Goal: Task Accomplishment & Management: Use online tool/utility

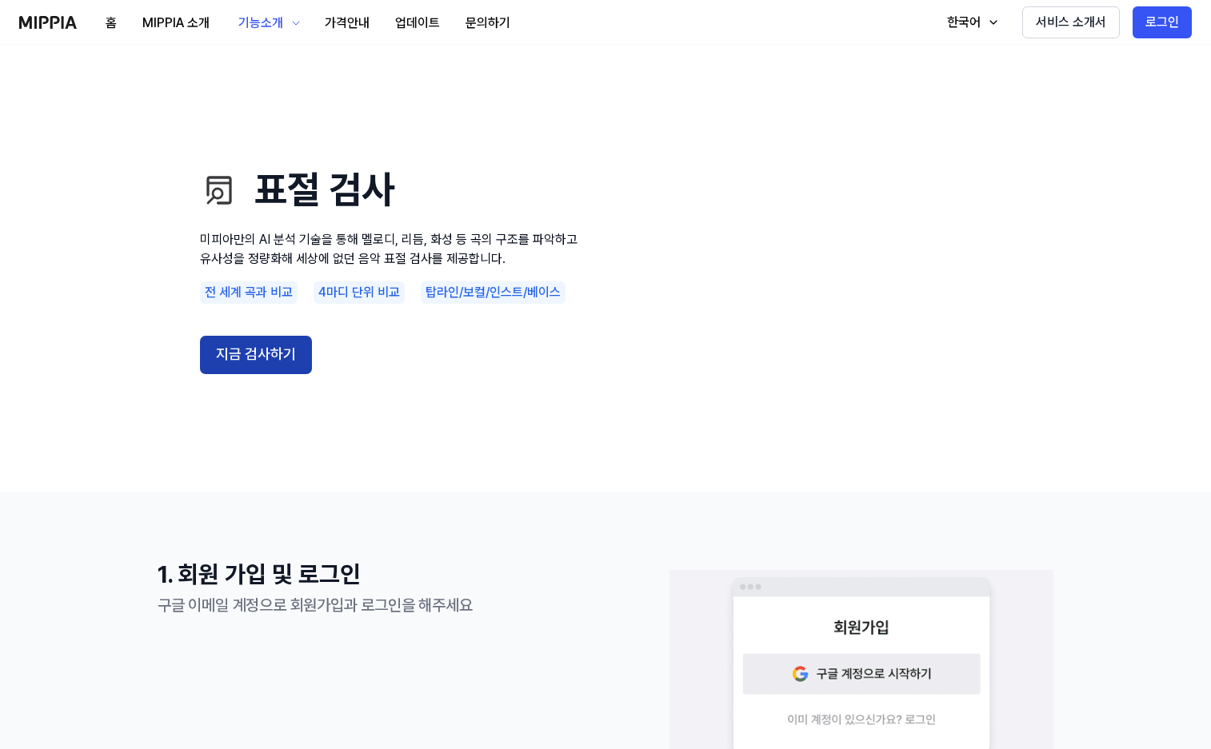
click at [259, 362] on button "지금 검사하기" at bounding box center [256, 355] width 112 height 38
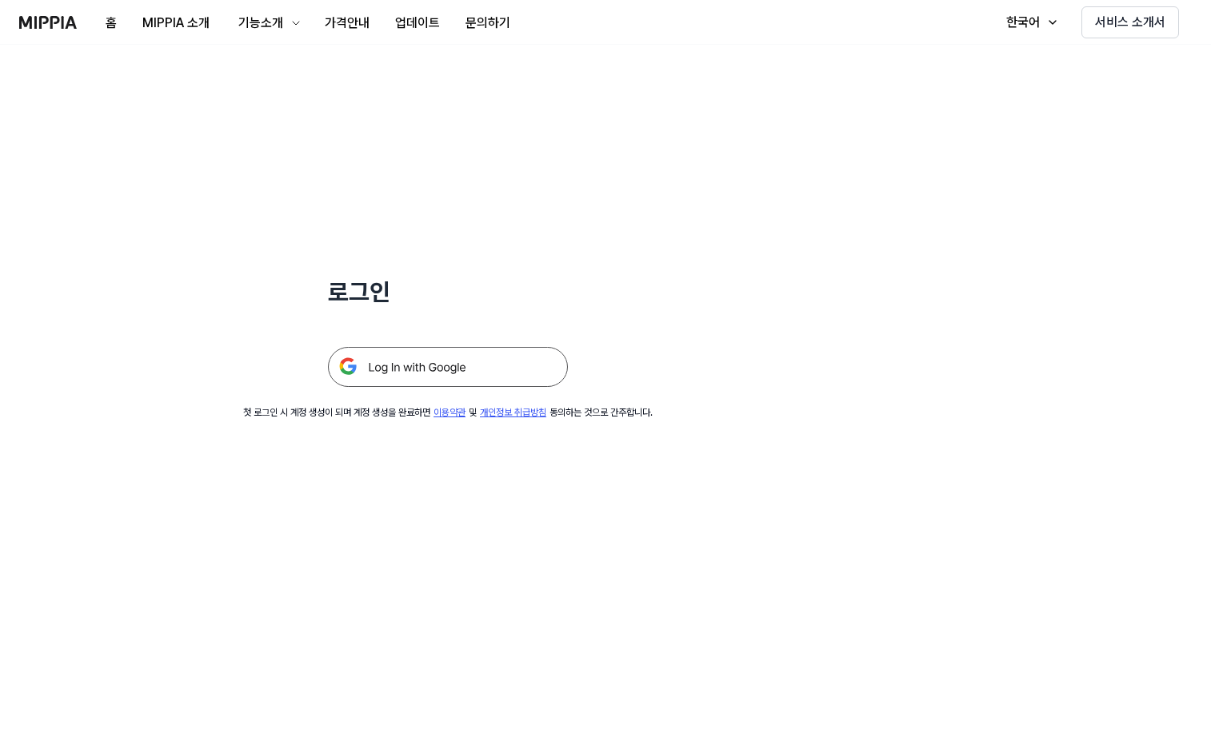
click at [409, 364] on img at bounding box center [448, 367] width 240 height 40
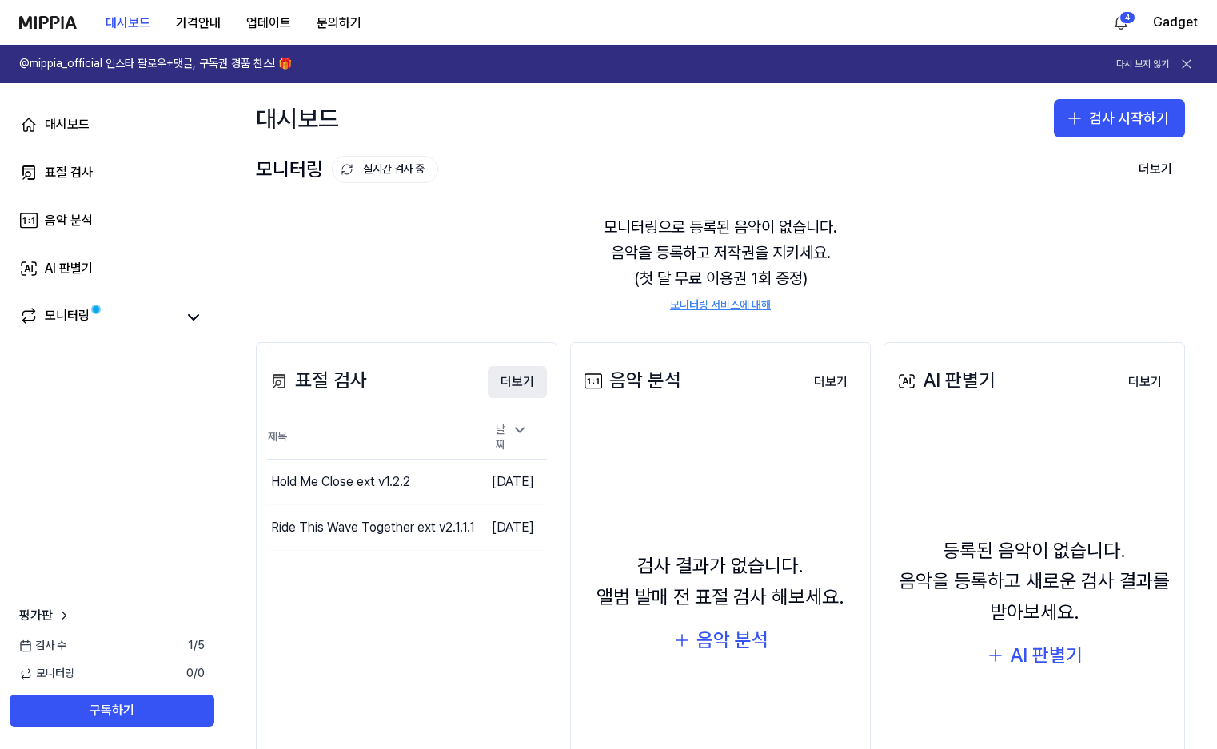
click at [503, 389] on button "더보기" at bounding box center [517, 382] width 59 height 32
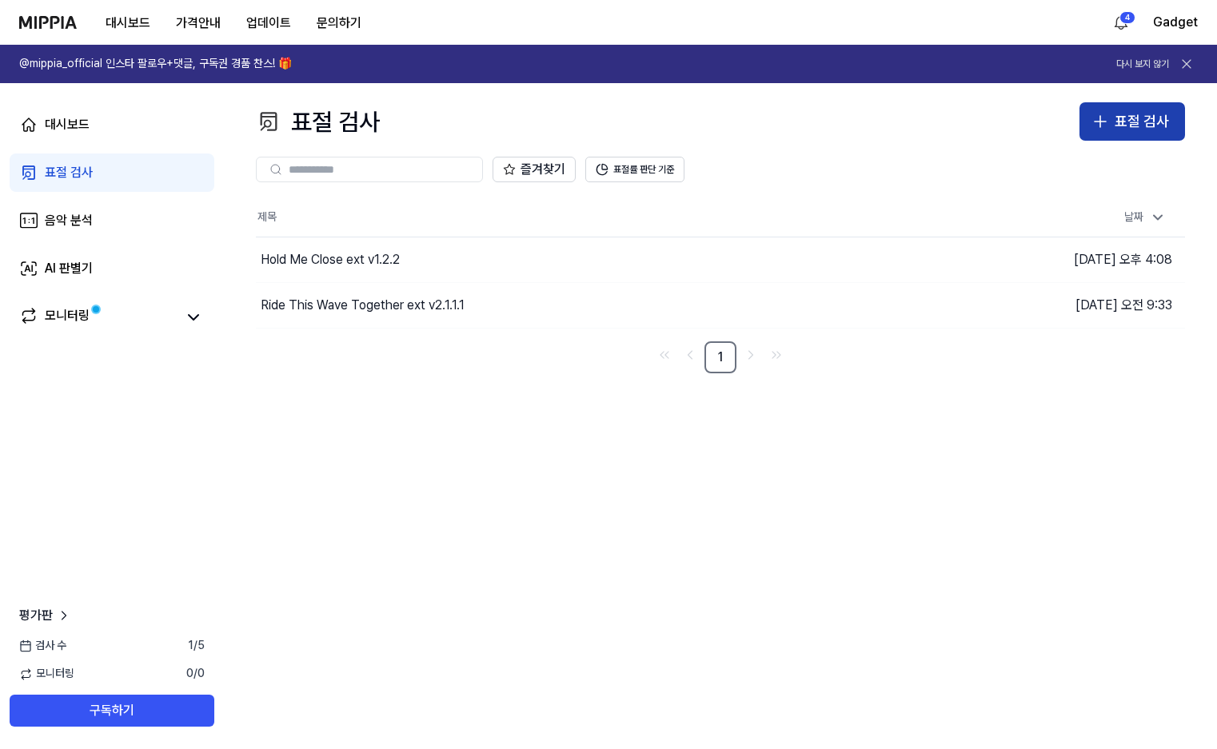
click at [1115, 112] on button "표절 검사" at bounding box center [1132, 121] width 106 height 38
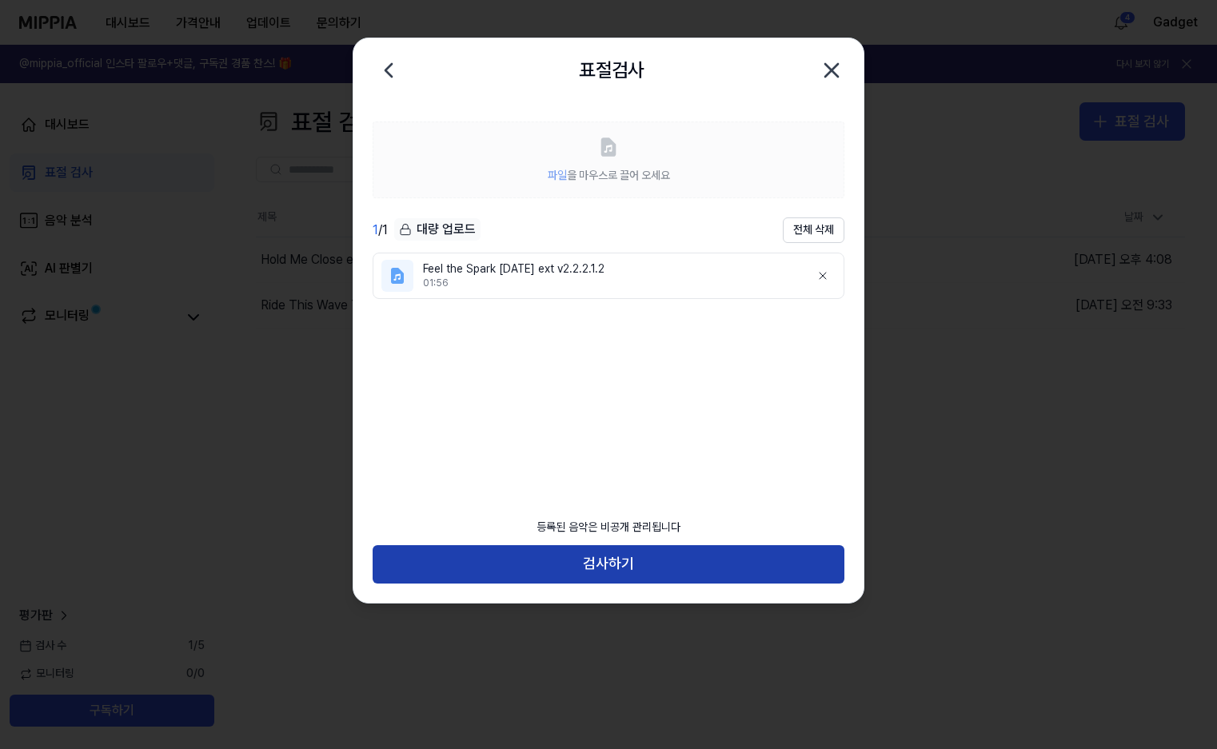
click at [605, 566] on button "검사하기" at bounding box center [609, 564] width 472 height 38
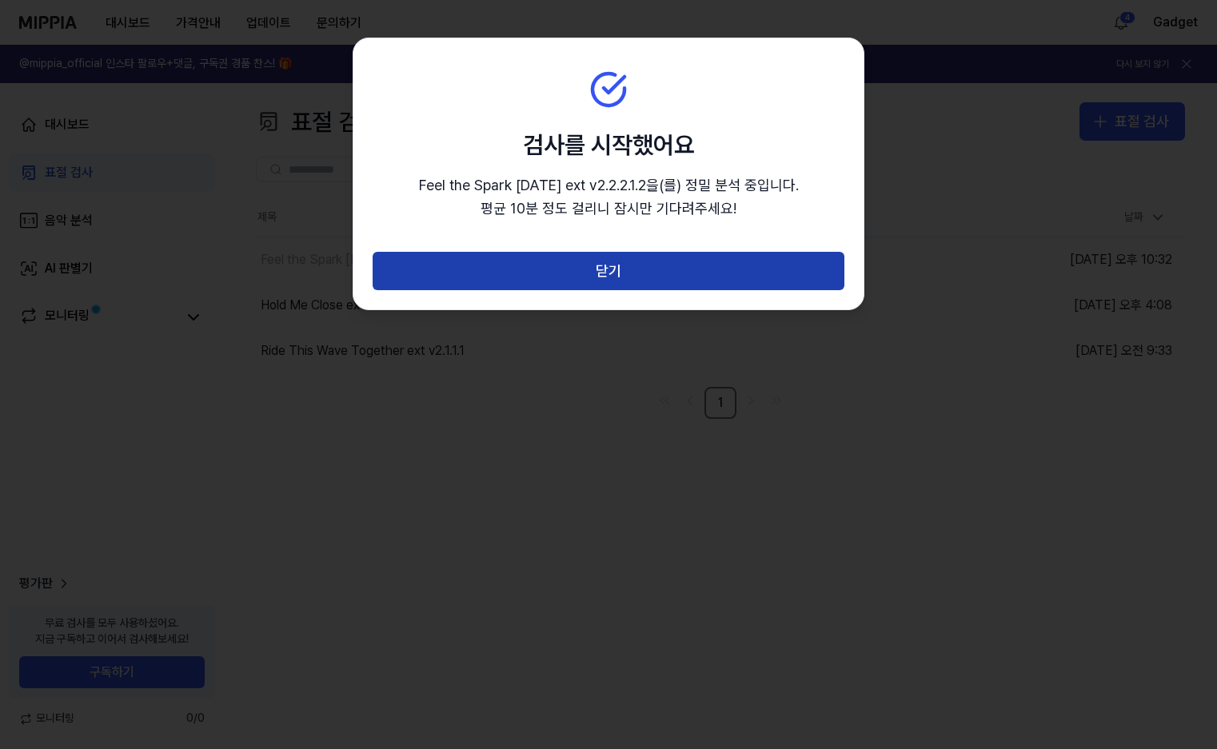
click at [608, 268] on button "닫기" at bounding box center [609, 271] width 472 height 38
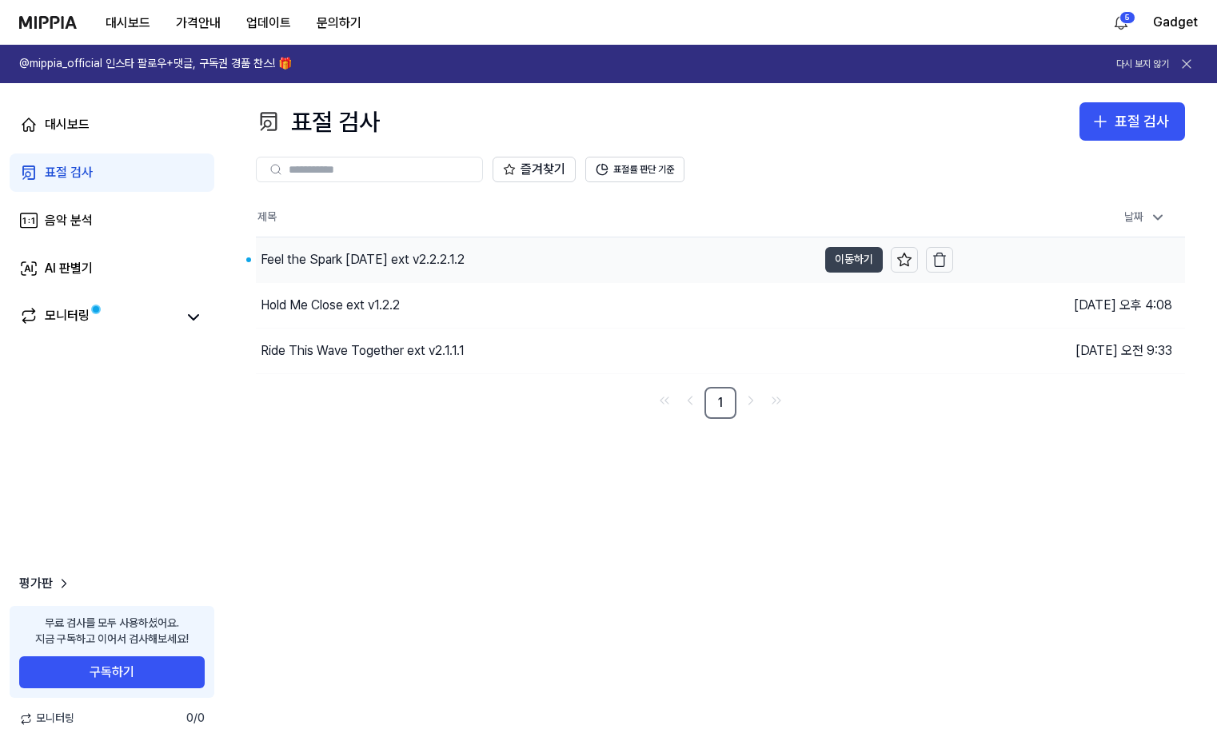
click at [865, 261] on button "이동하기" at bounding box center [854, 260] width 58 height 26
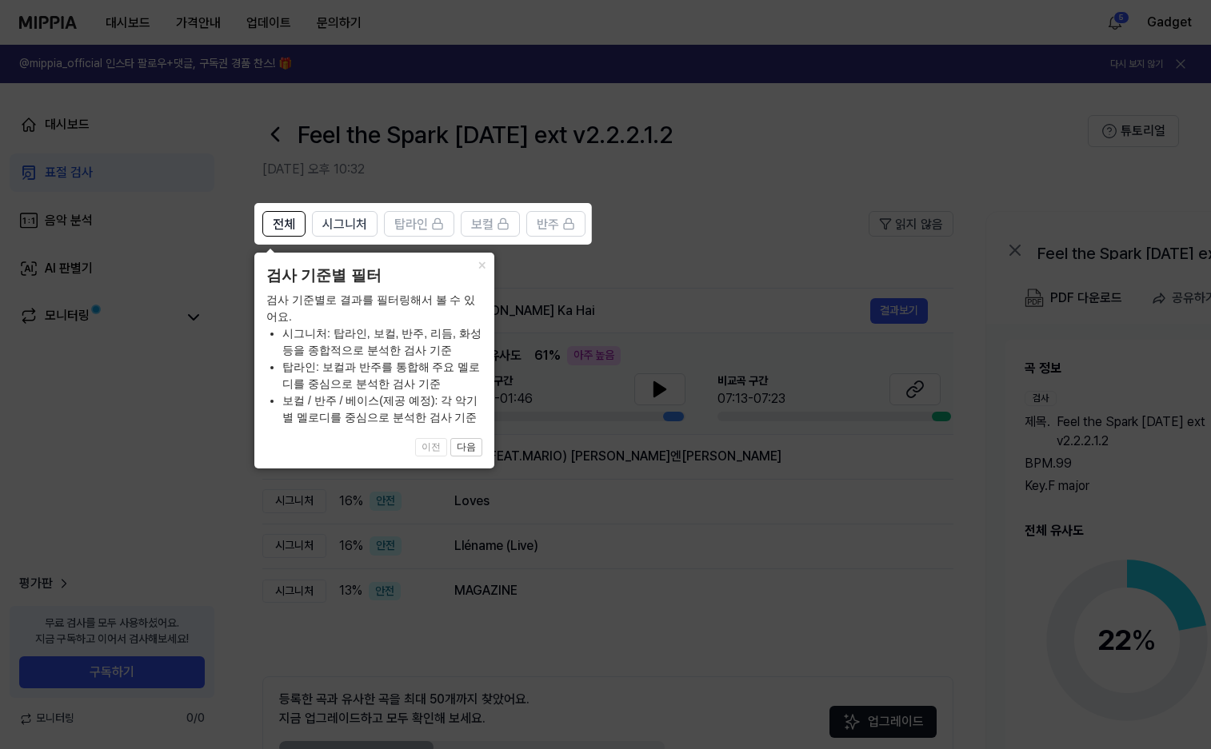
click at [645, 245] on icon at bounding box center [608, 374] width 1217 height 749
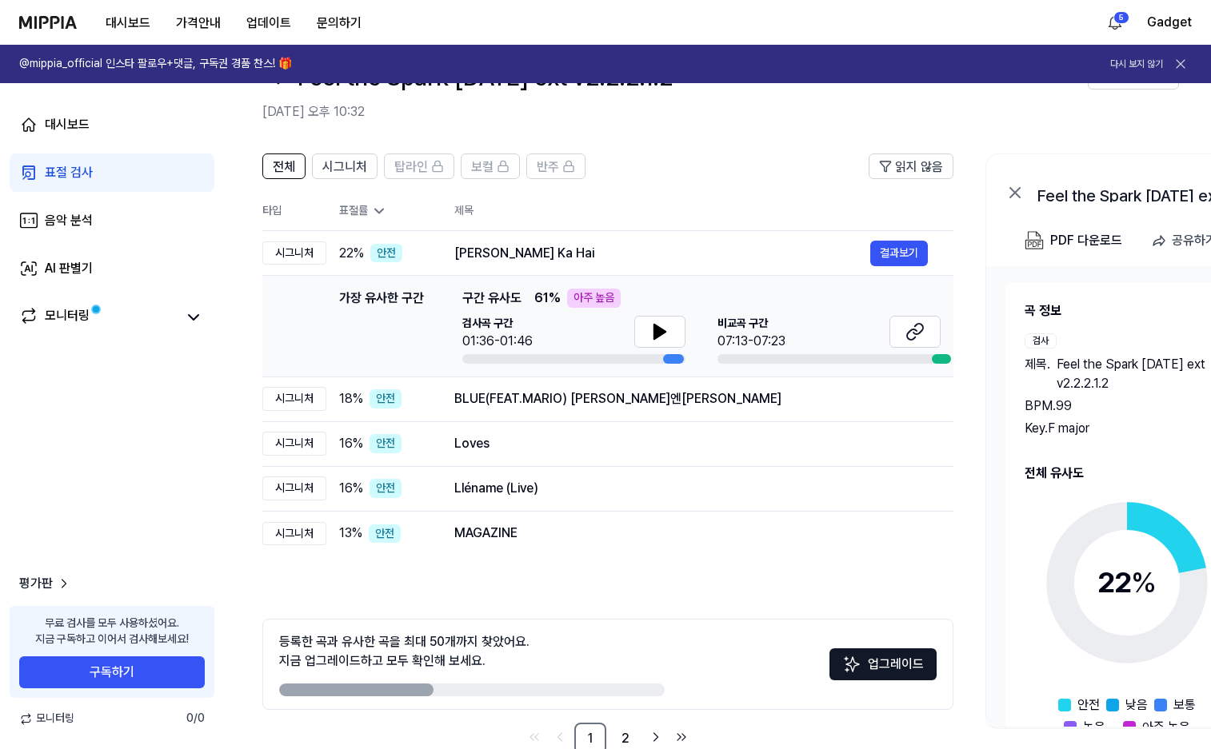
scroll to position [80, 0]
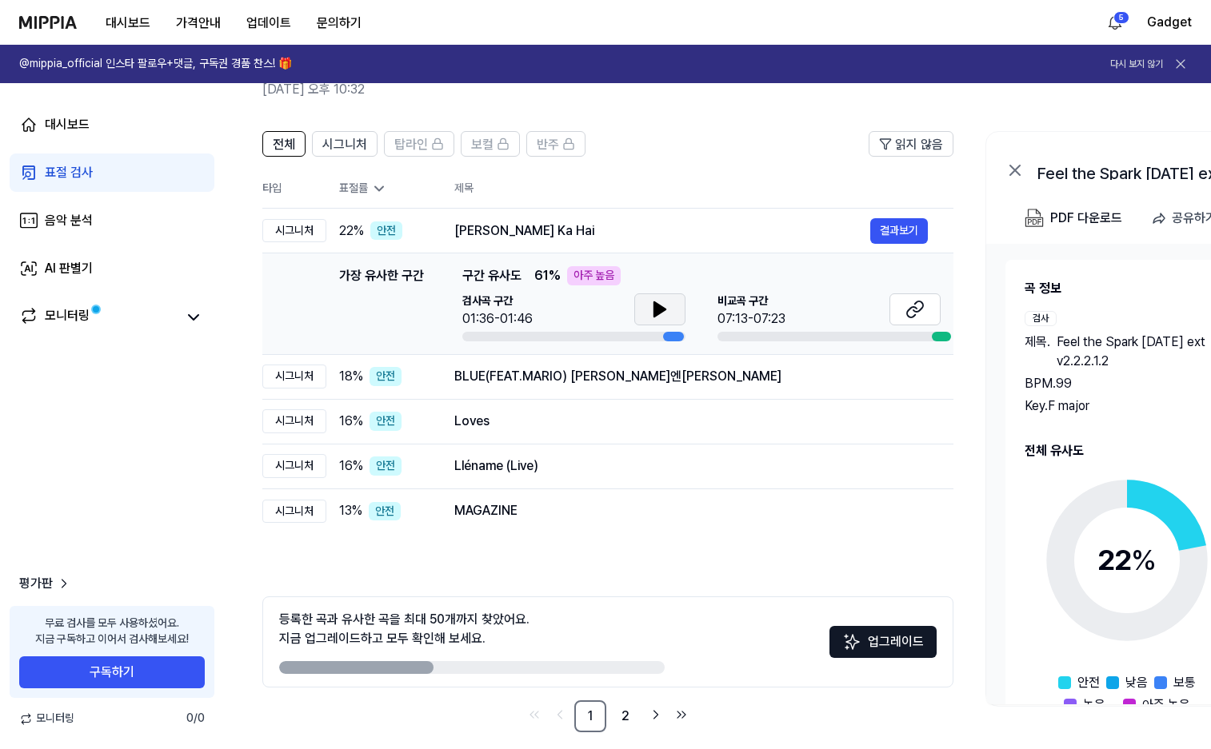
click at [656, 308] on icon at bounding box center [659, 309] width 11 height 14
click at [648, 303] on button at bounding box center [659, 309] width 51 height 32
click at [876, 374] on button "결과보기" at bounding box center [899, 377] width 58 height 26
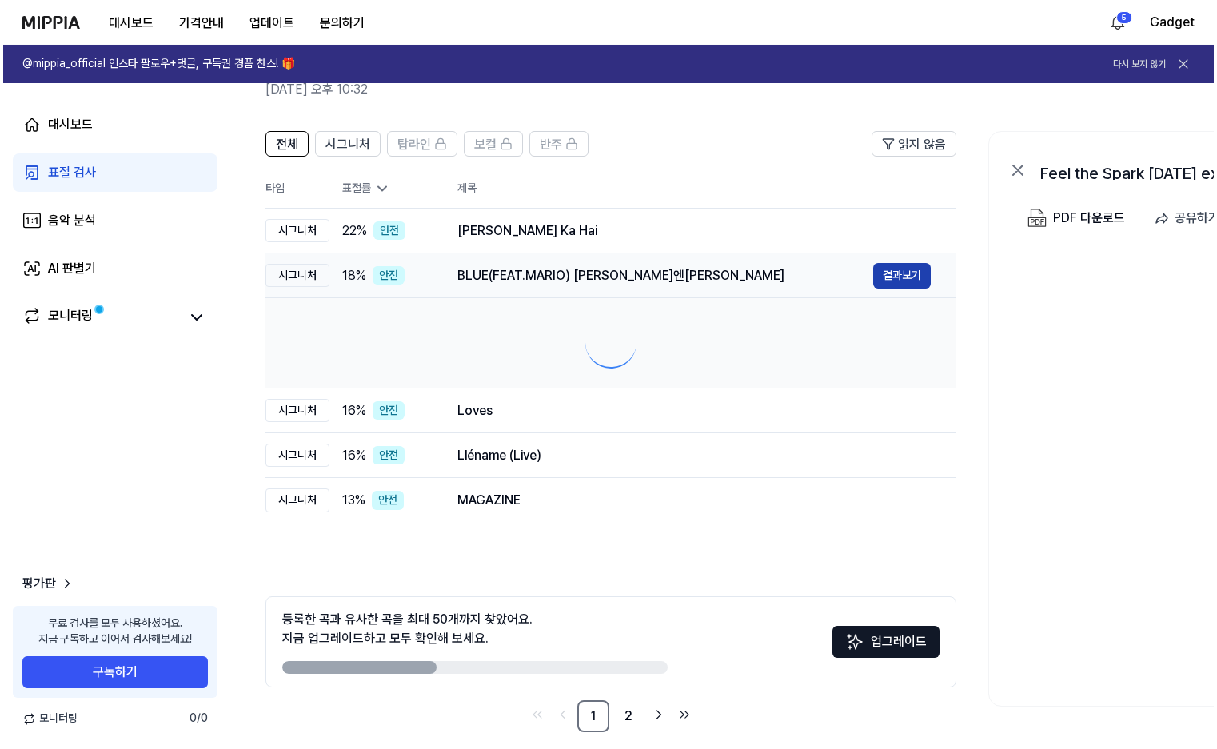
scroll to position [0, 0]
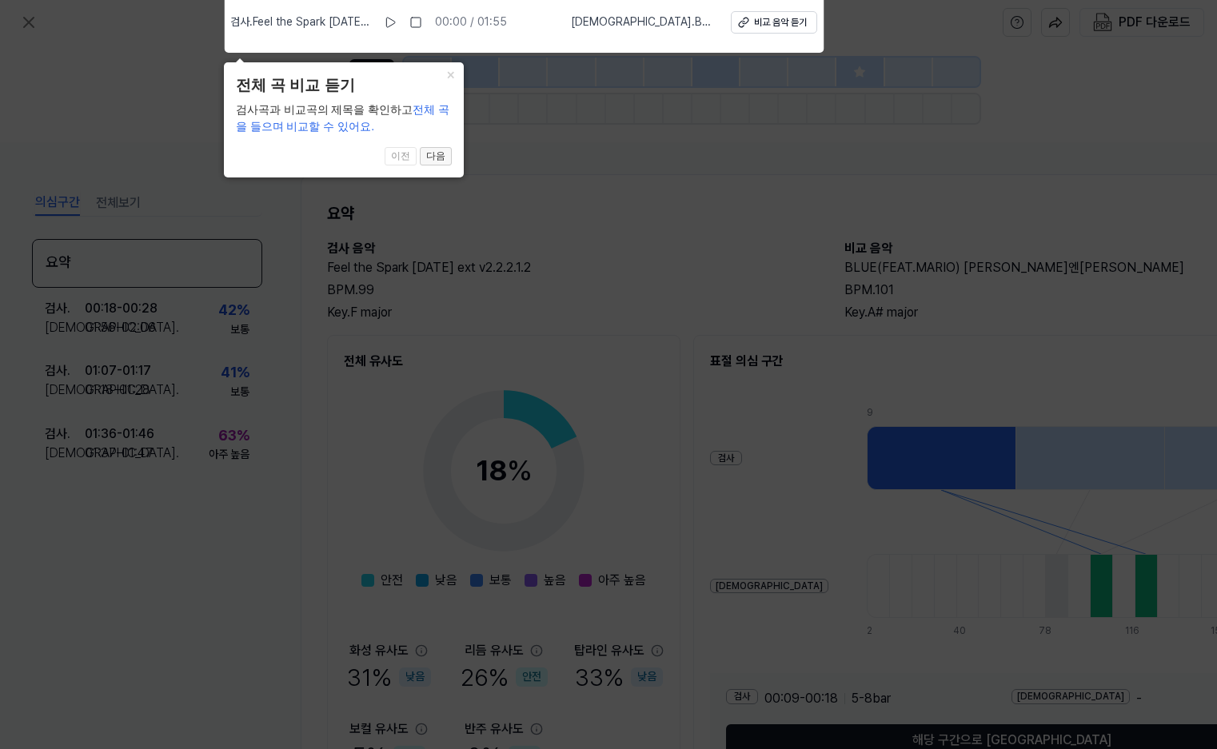
click at [436, 154] on button "다음" at bounding box center [436, 156] width 32 height 19
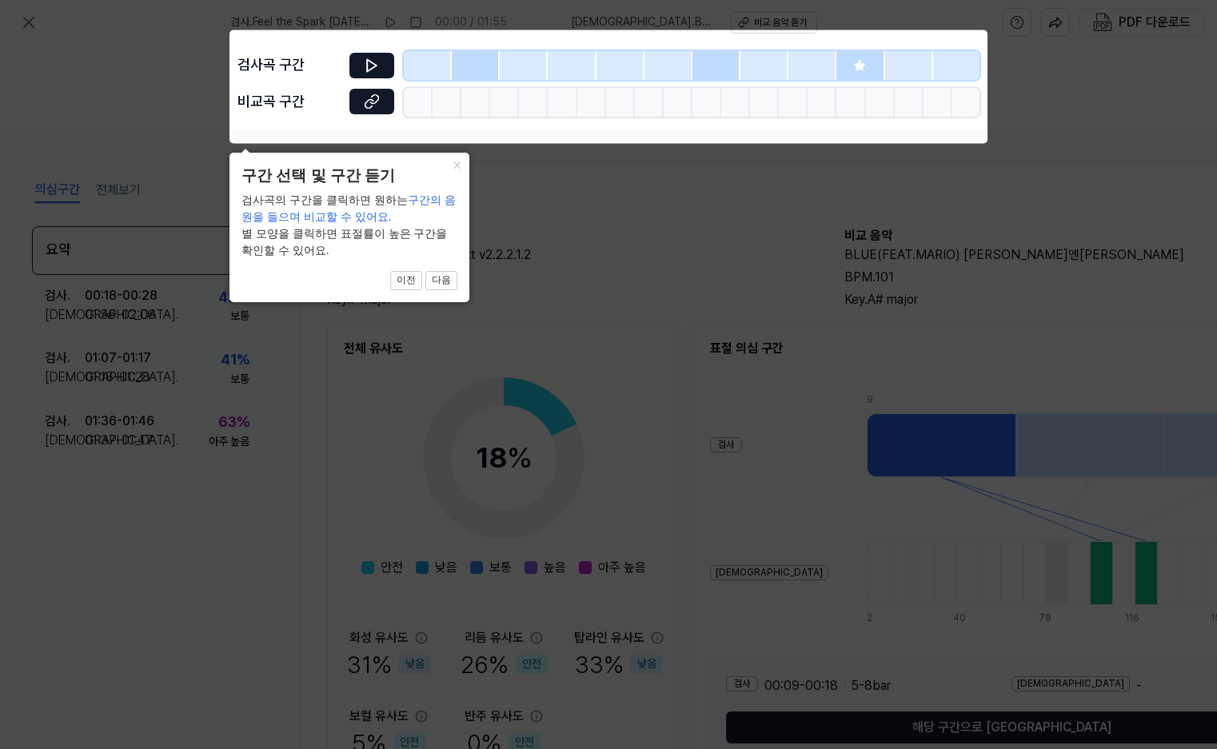
click at [444, 281] on button "다음" at bounding box center [441, 280] width 32 height 19
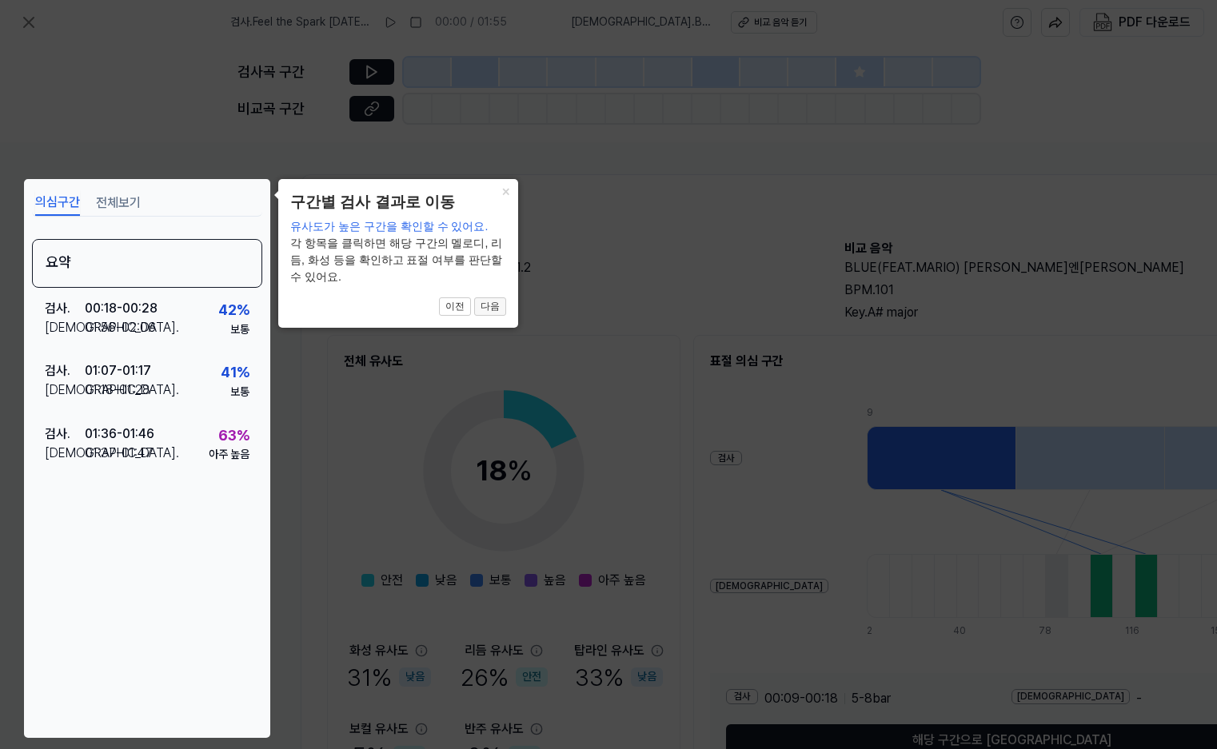
click at [492, 306] on button "다음" at bounding box center [490, 306] width 32 height 19
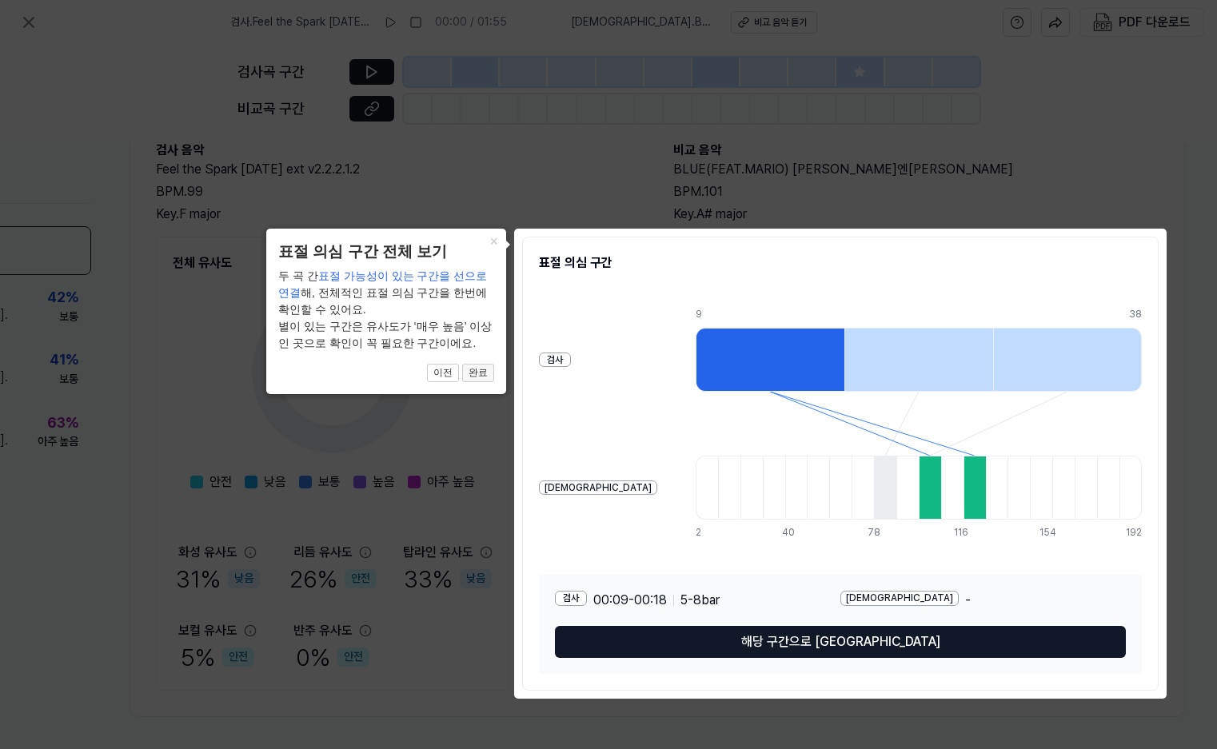
click at [479, 367] on button "완료" at bounding box center [478, 373] width 32 height 19
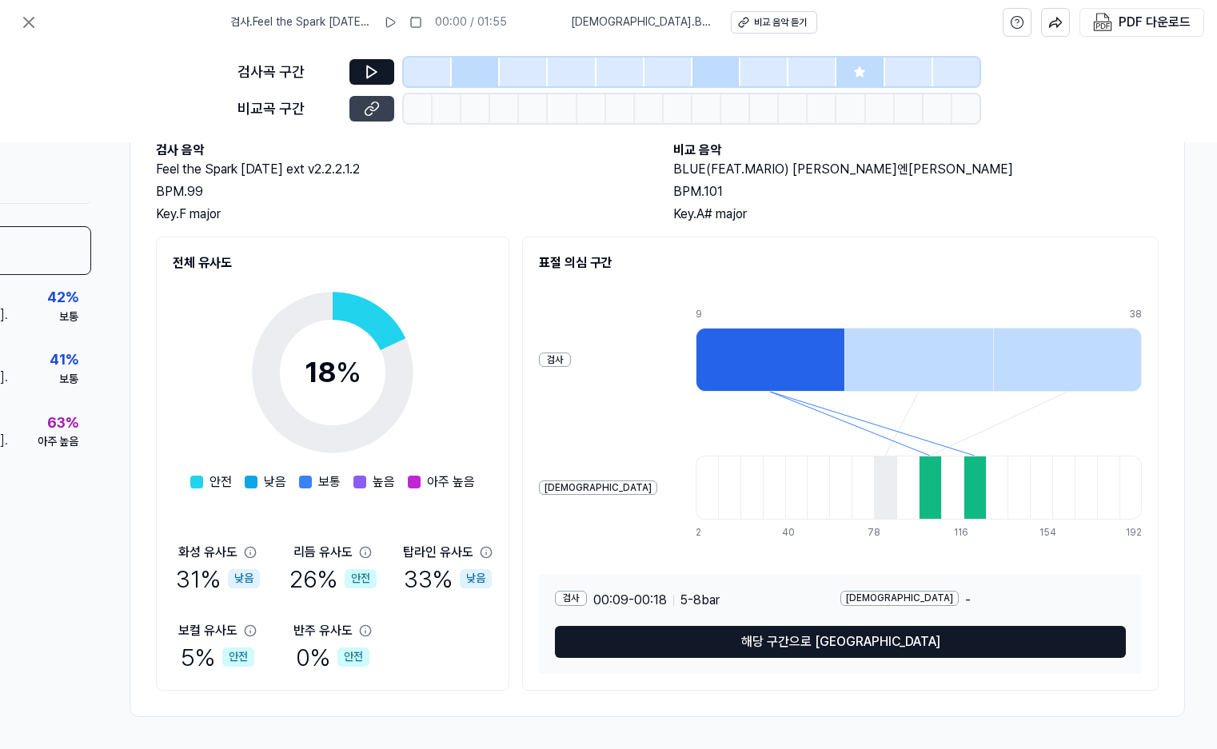
click at [369, 110] on icon at bounding box center [372, 109] width 16 height 16
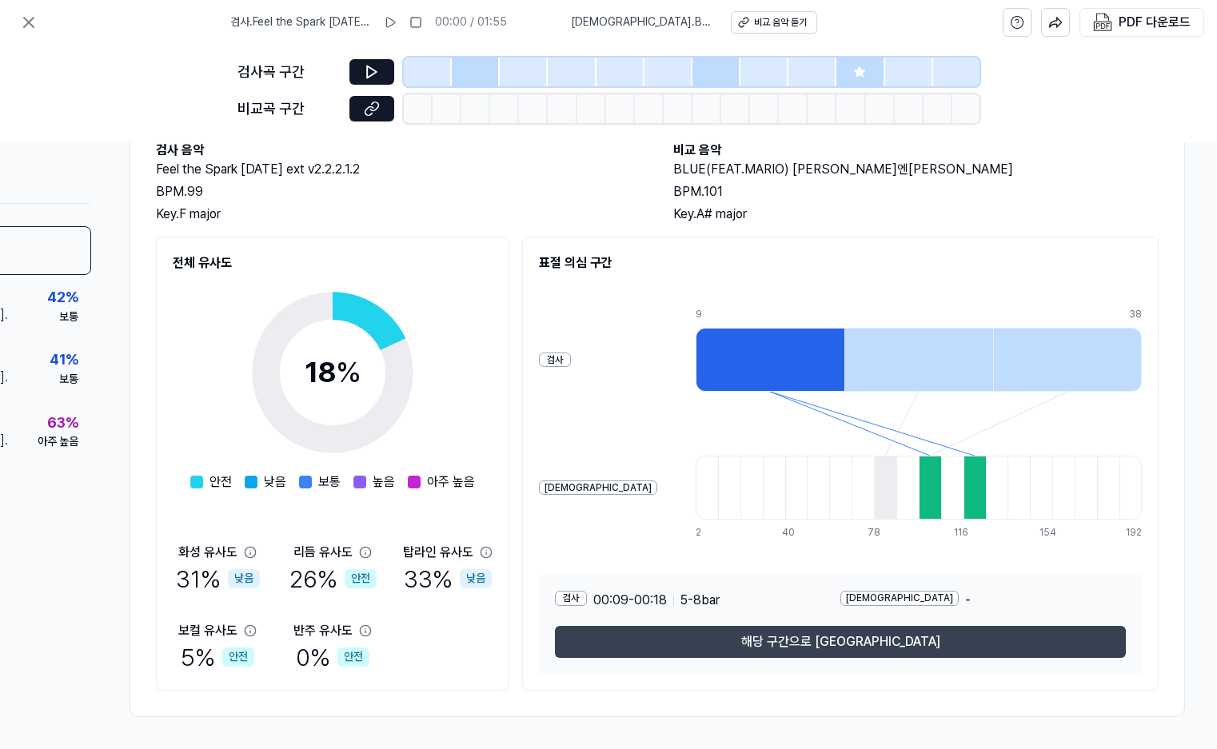
click at [836, 636] on button "해당 구간으로 이동" at bounding box center [840, 642] width 571 height 32
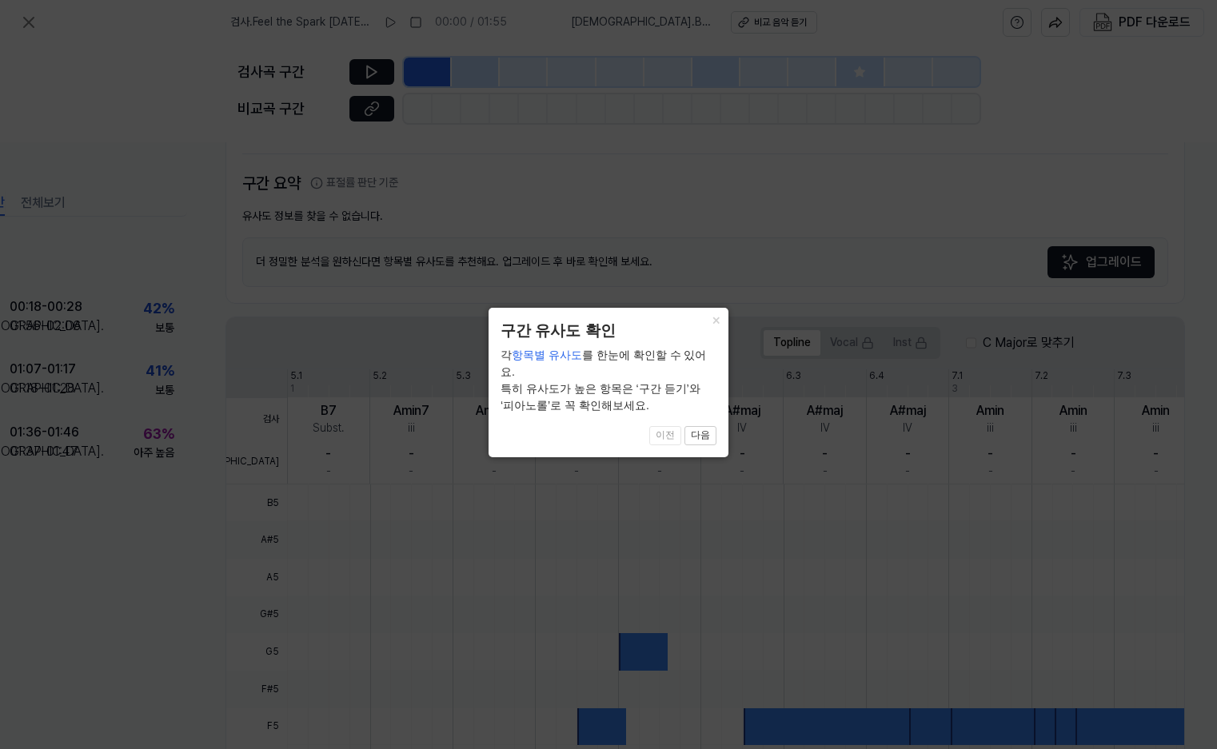
scroll to position [321, 82]
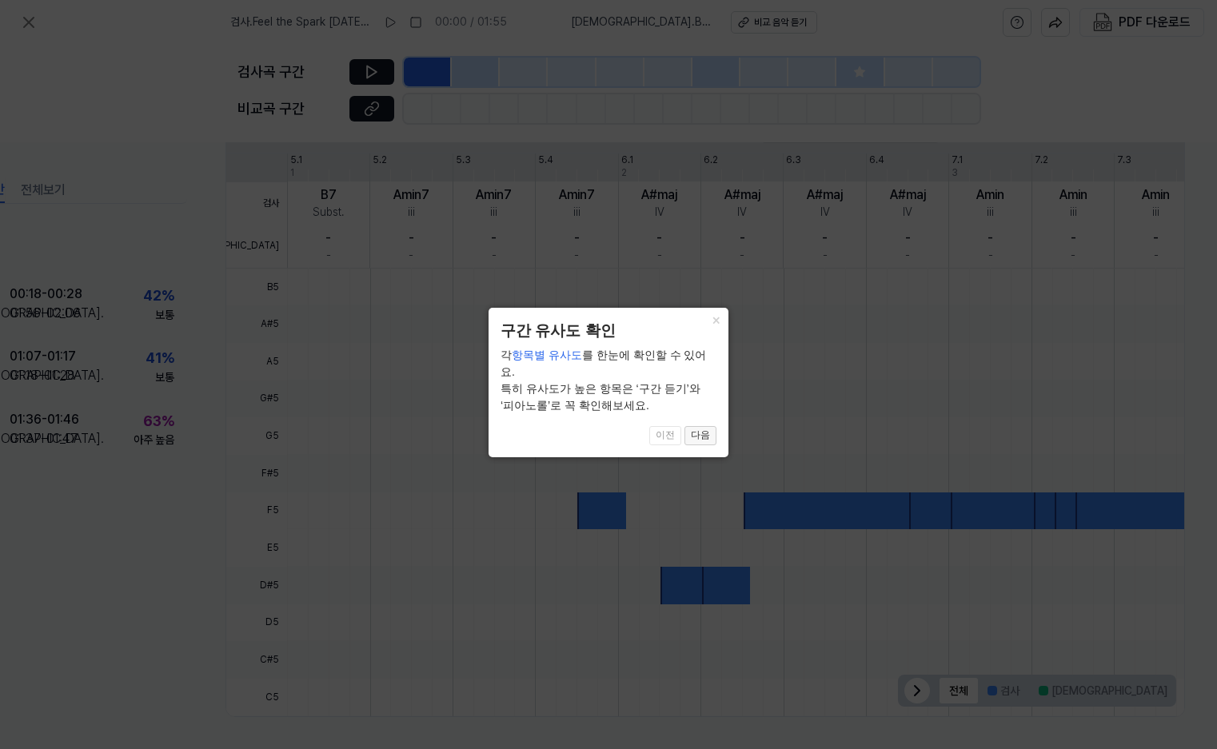
click at [699, 426] on button "다음" at bounding box center [700, 435] width 32 height 19
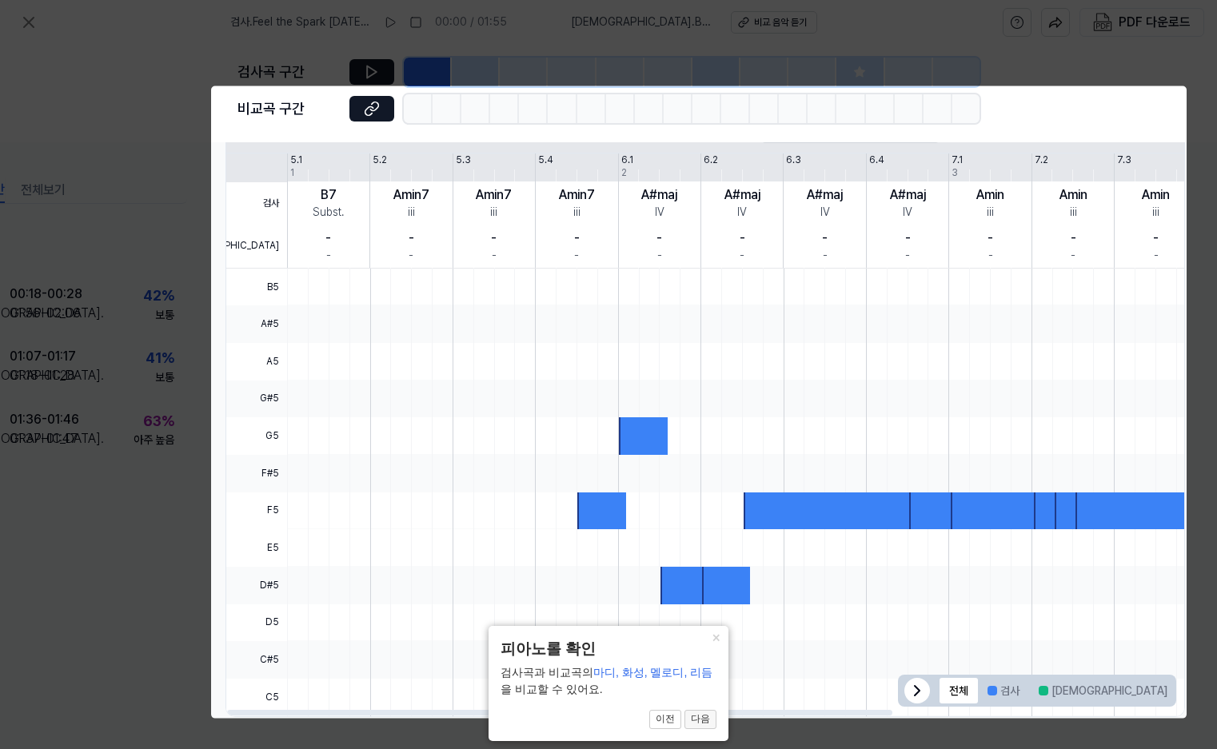
click at [709, 715] on button "다음" at bounding box center [700, 719] width 32 height 19
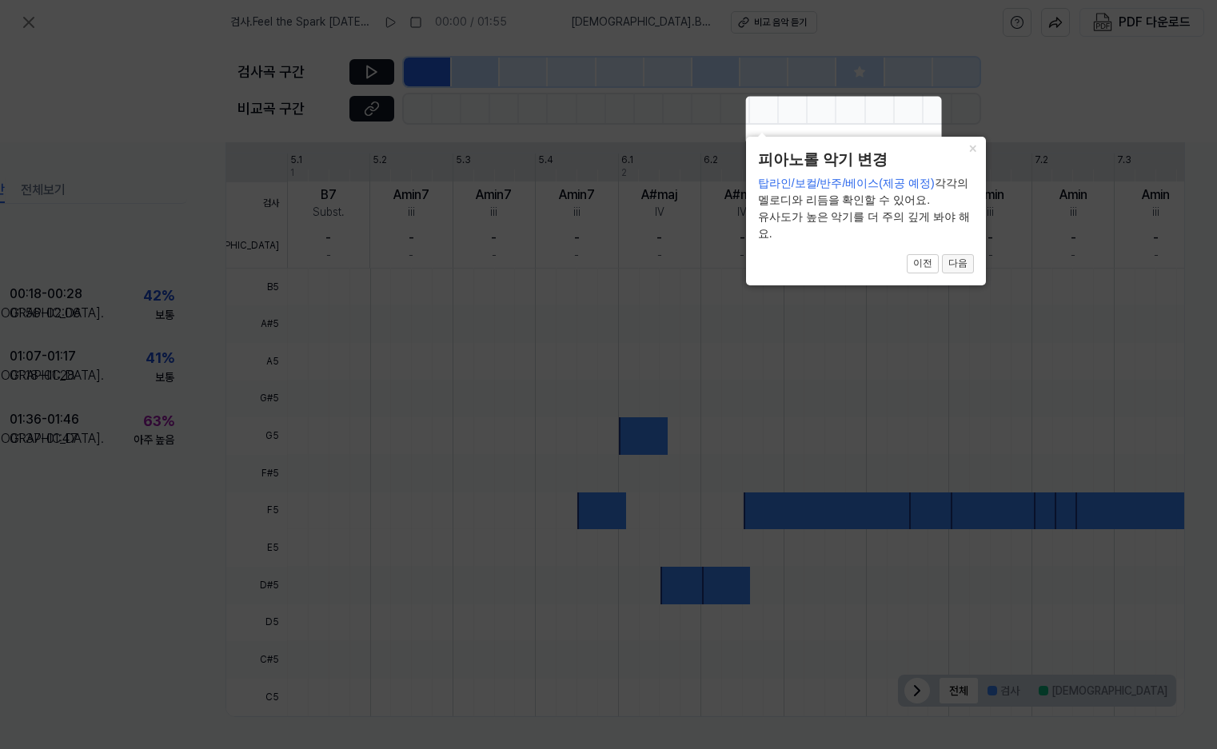
click at [970, 269] on button "다음" at bounding box center [958, 263] width 32 height 19
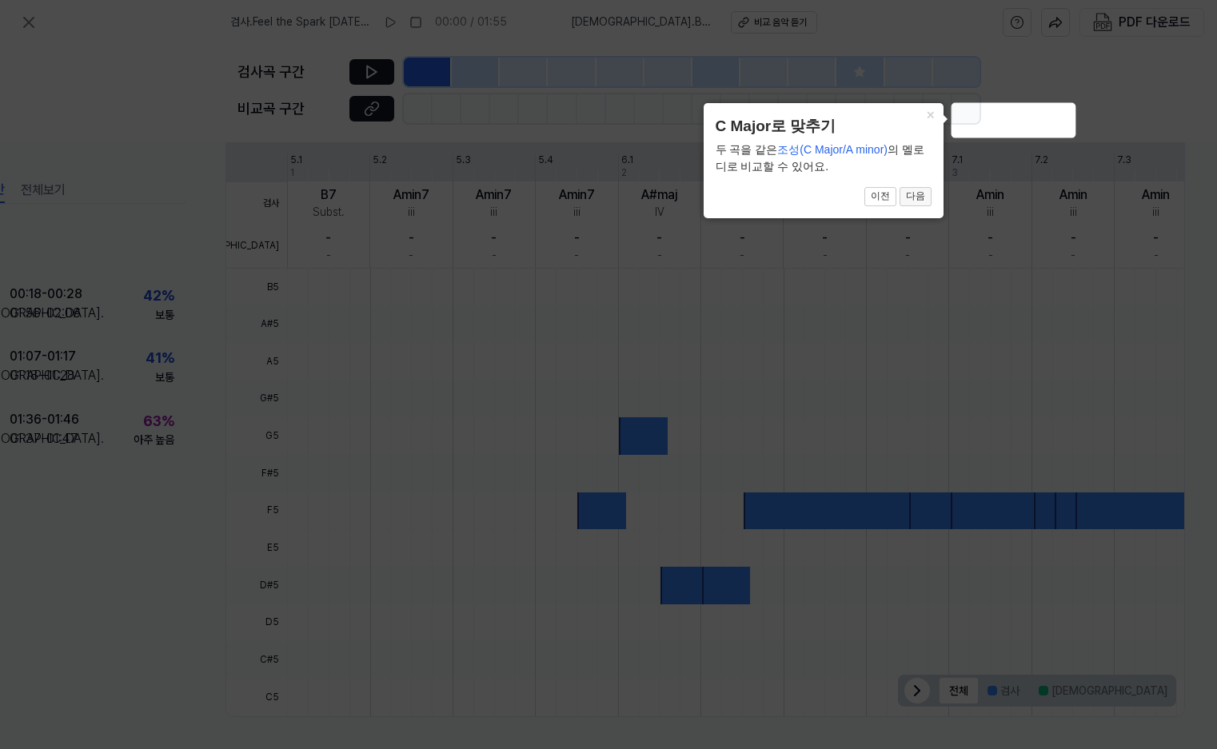
click at [920, 194] on button "다음" at bounding box center [916, 196] width 32 height 19
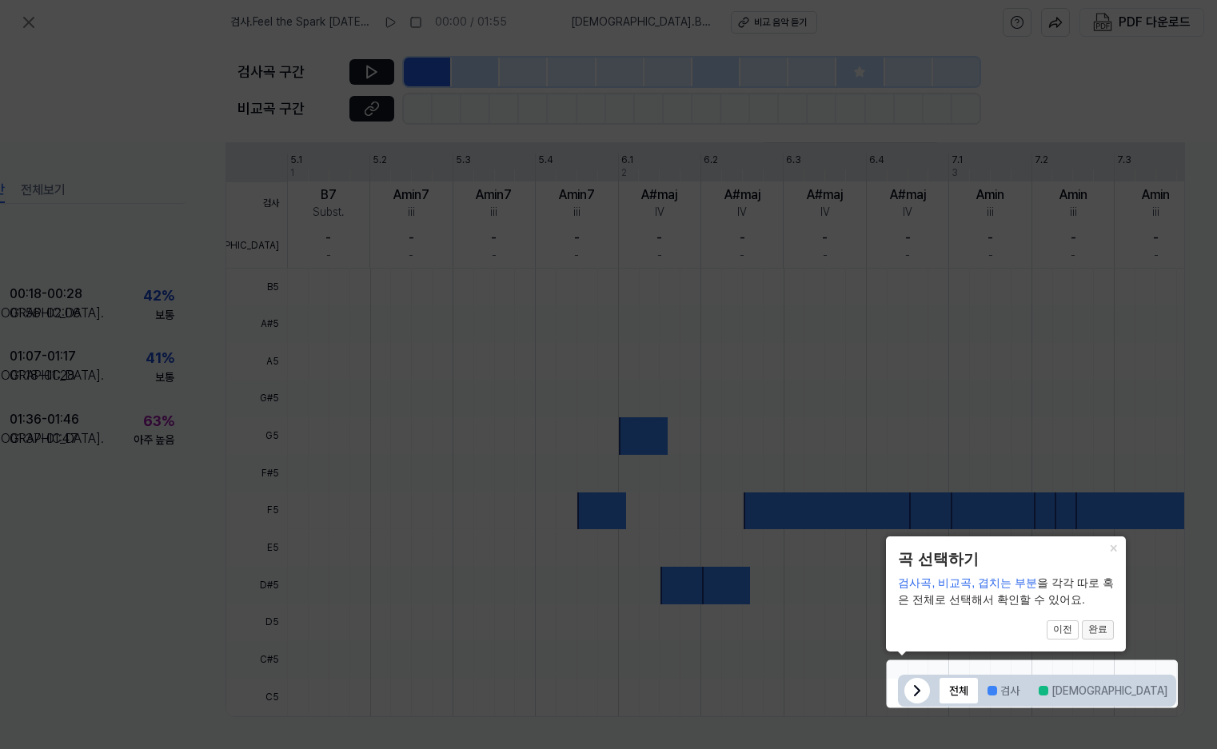
click at [1107, 632] on button "완료" at bounding box center [1098, 629] width 32 height 19
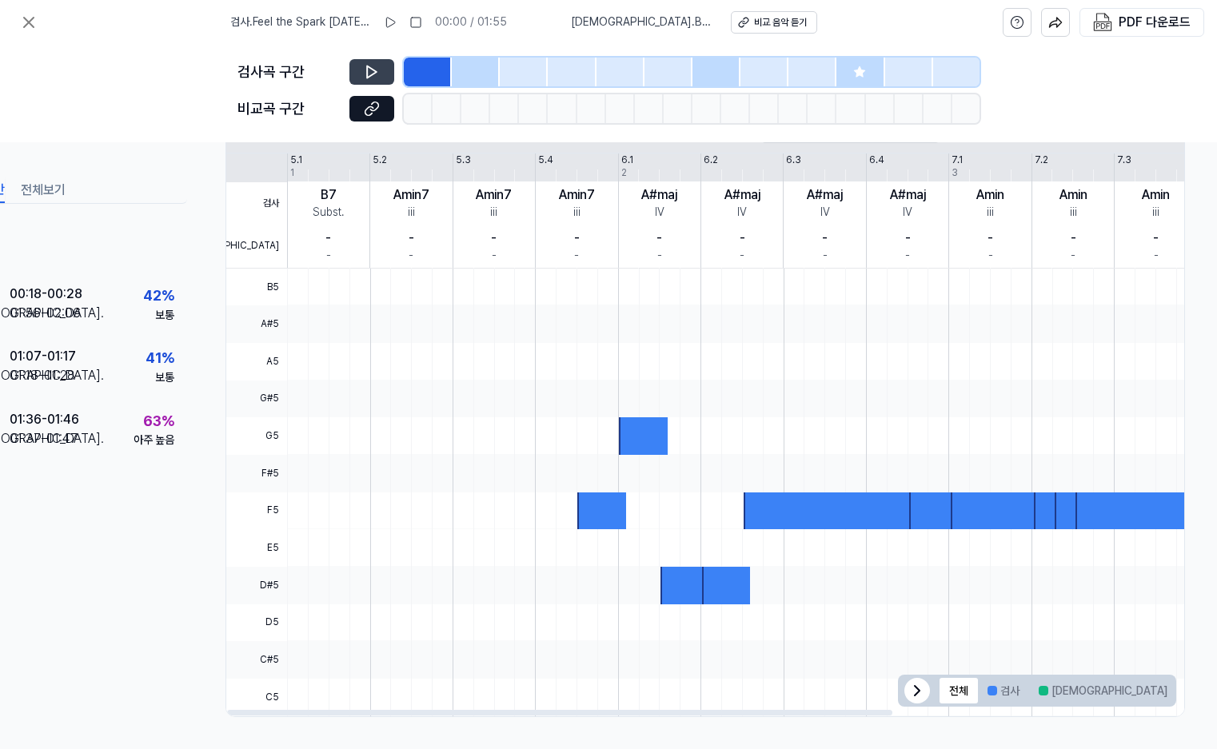
click at [361, 68] on button at bounding box center [371, 72] width 45 height 26
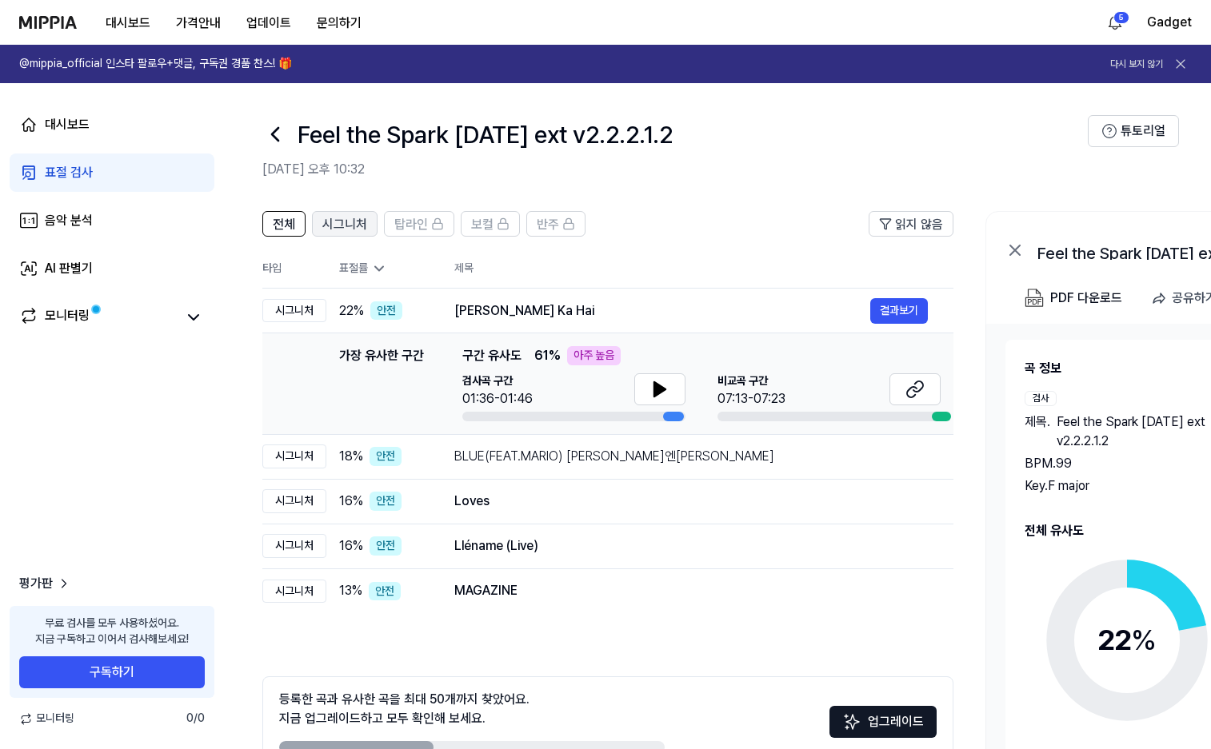
click at [353, 221] on span "시그니처" at bounding box center [344, 224] width 45 height 19
click at [284, 234] on button "전체" at bounding box center [283, 224] width 43 height 26
click at [351, 220] on span "시그니처" at bounding box center [344, 224] width 45 height 19
click at [351, 228] on span "시그니처" at bounding box center [344, 224] width 45 height 19
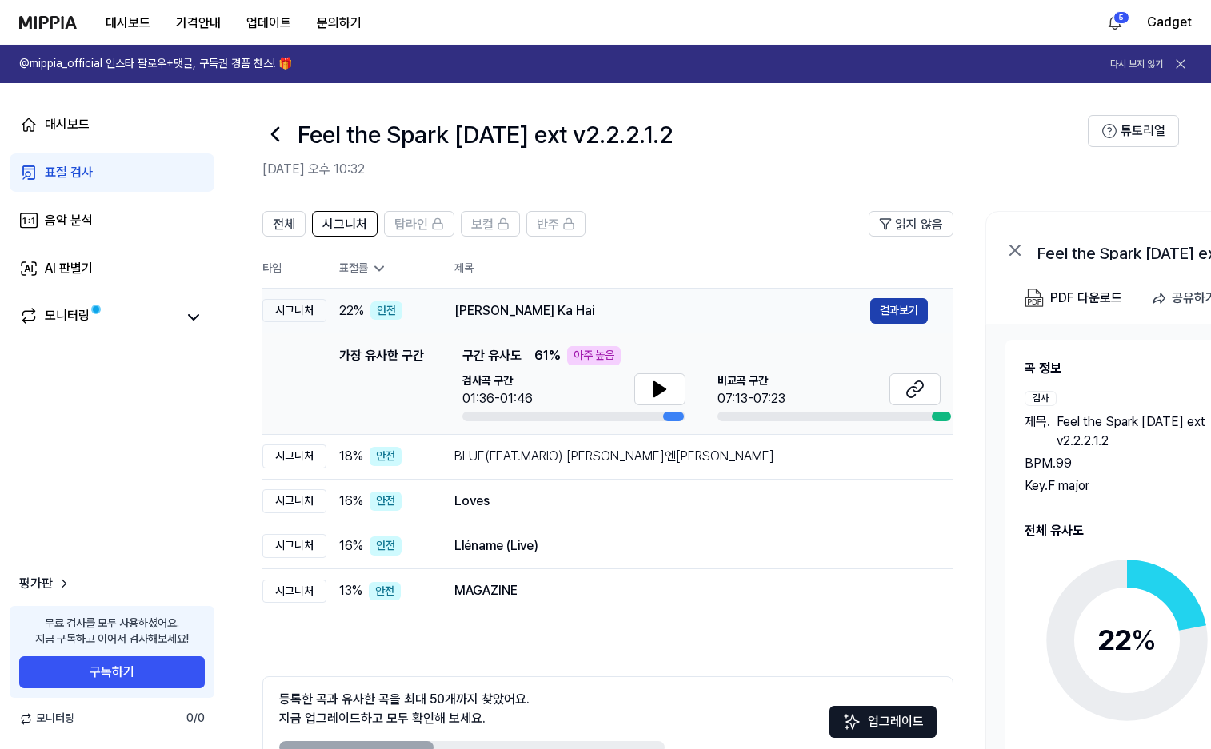
click at [896, 313] on button "결과보기" at bounding box center [899, 311] width 58 height 26
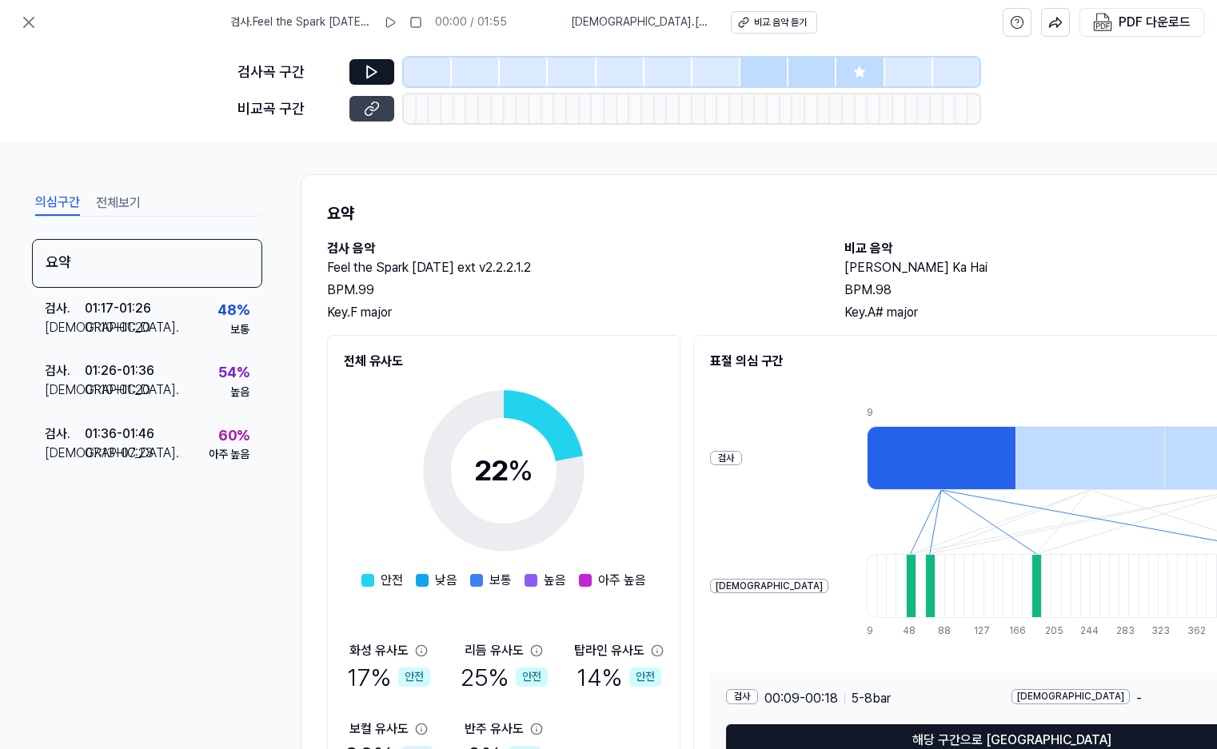
click at [379, 119] on button at bounding box center [371, 109] width 45 height 26
